Goal: Task Accomplishment & Management: Complete application form

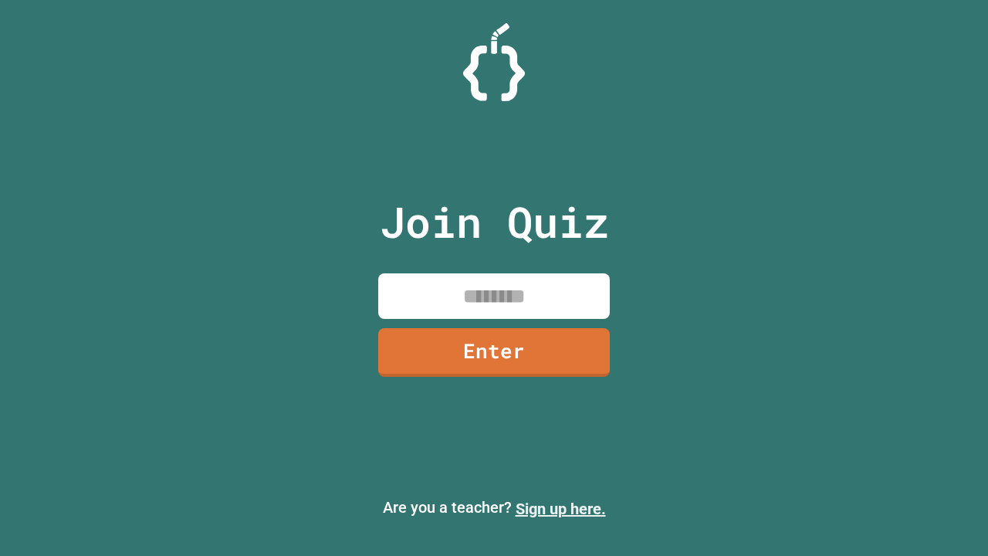
click at [554, 509] on link "Sign up here." at bounding box center [561, 509] width 90 height 19
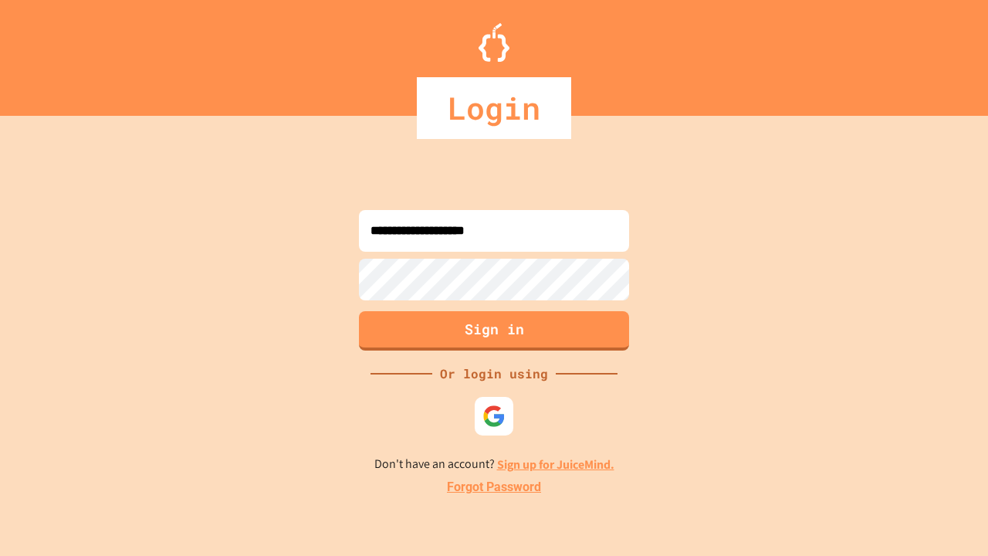
type input "**********"
